Goal: Check status: Check status

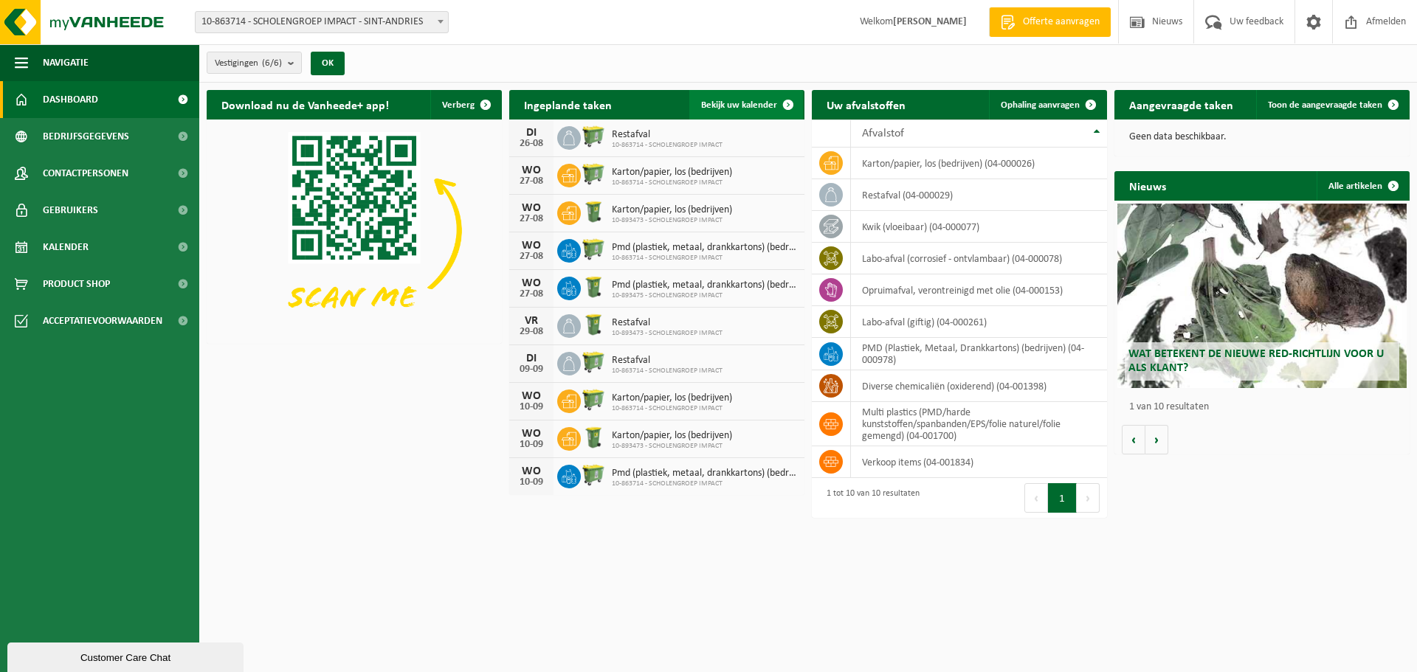
click at [793, 102] on span at bounding box center [789, 105] width 30 height 30
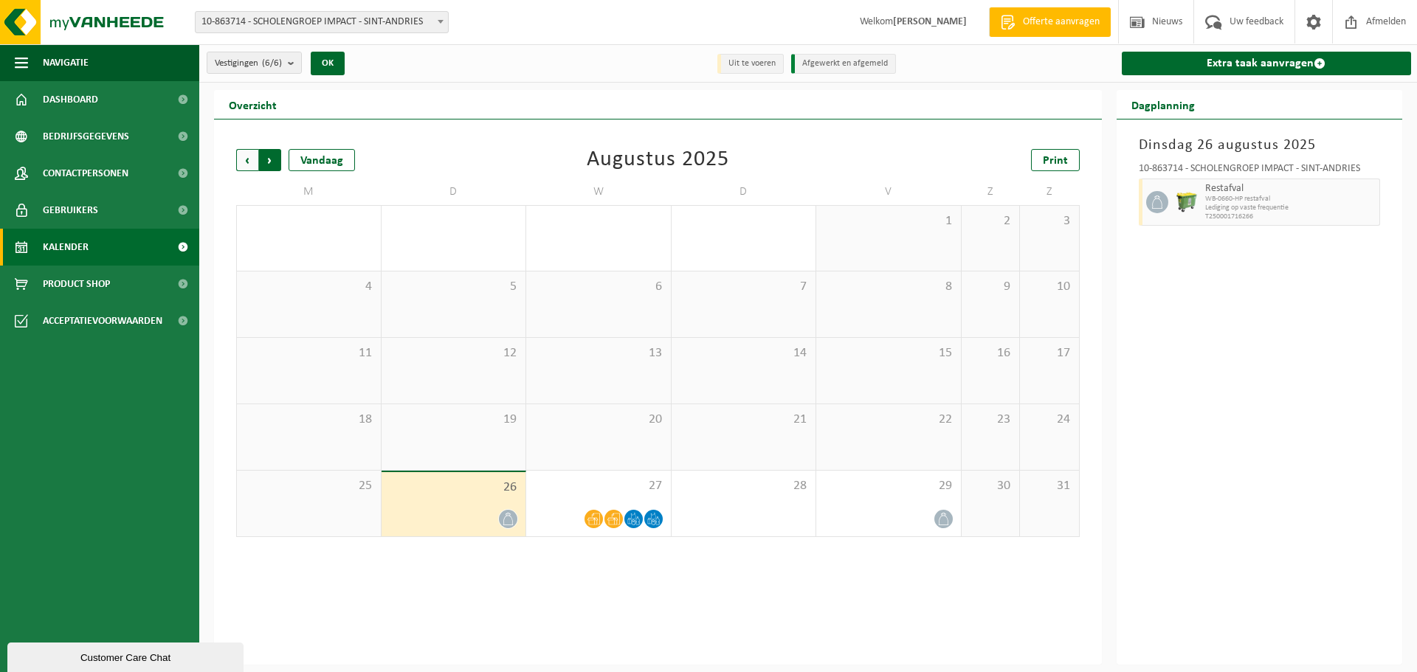
click at [250, 158] on span "Vorige" at bounding box center [247, 160] width 22 height 22
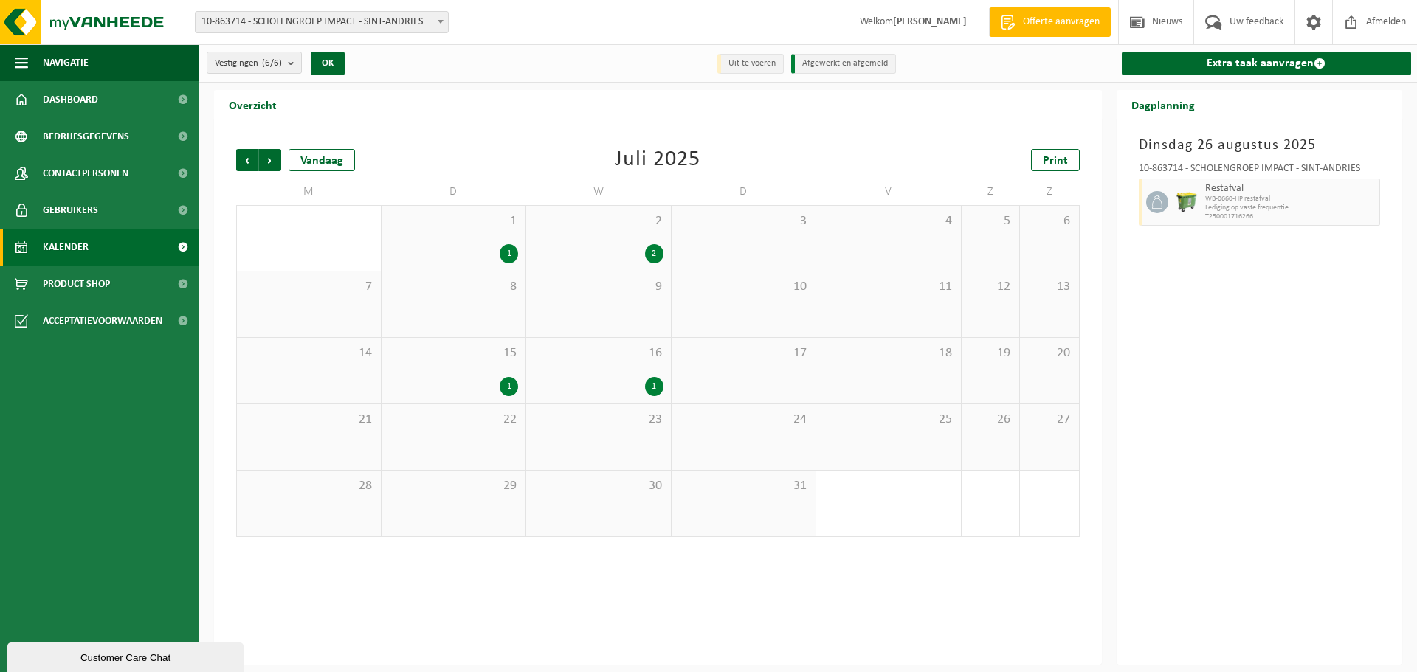
click at [509, 382] on div "1" at bounding box center [509, 386] width 18 height 19
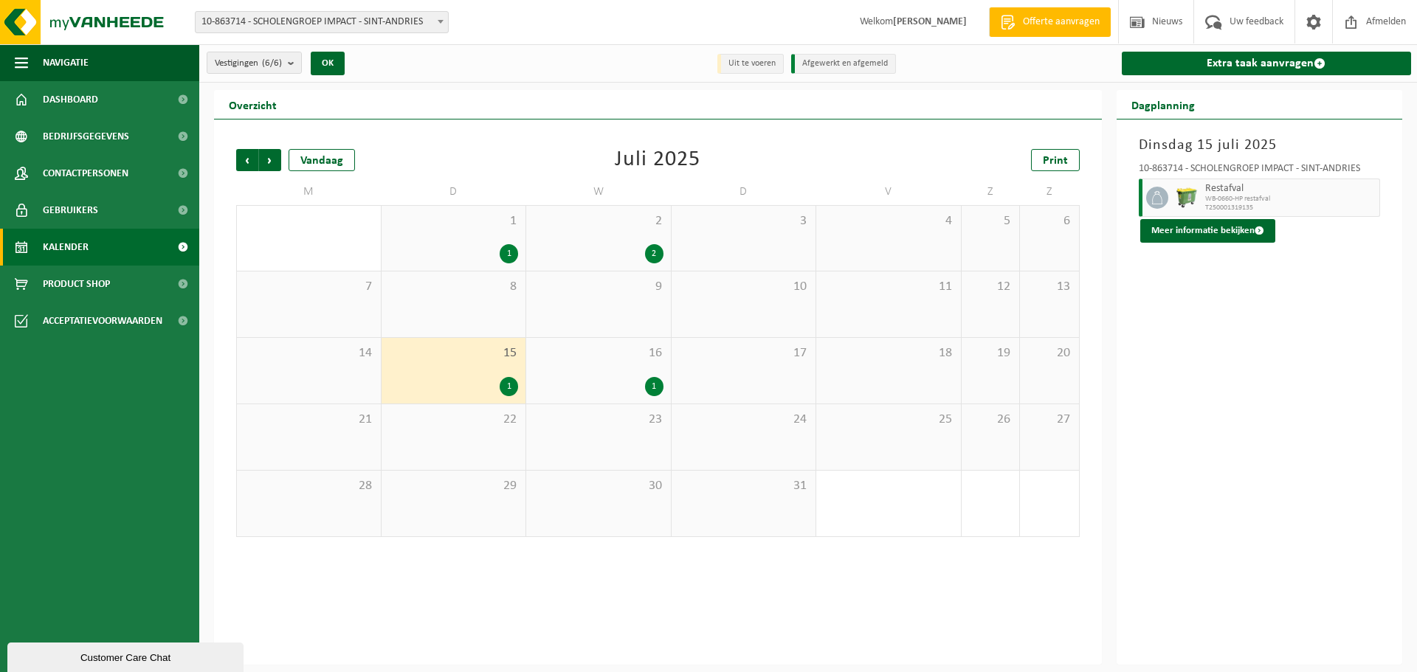
click at [655, 382] on div "1" at bounding box center [654, 386] width 18 height 19
